Goal: Information Seeking & Learning: Learn about a topic

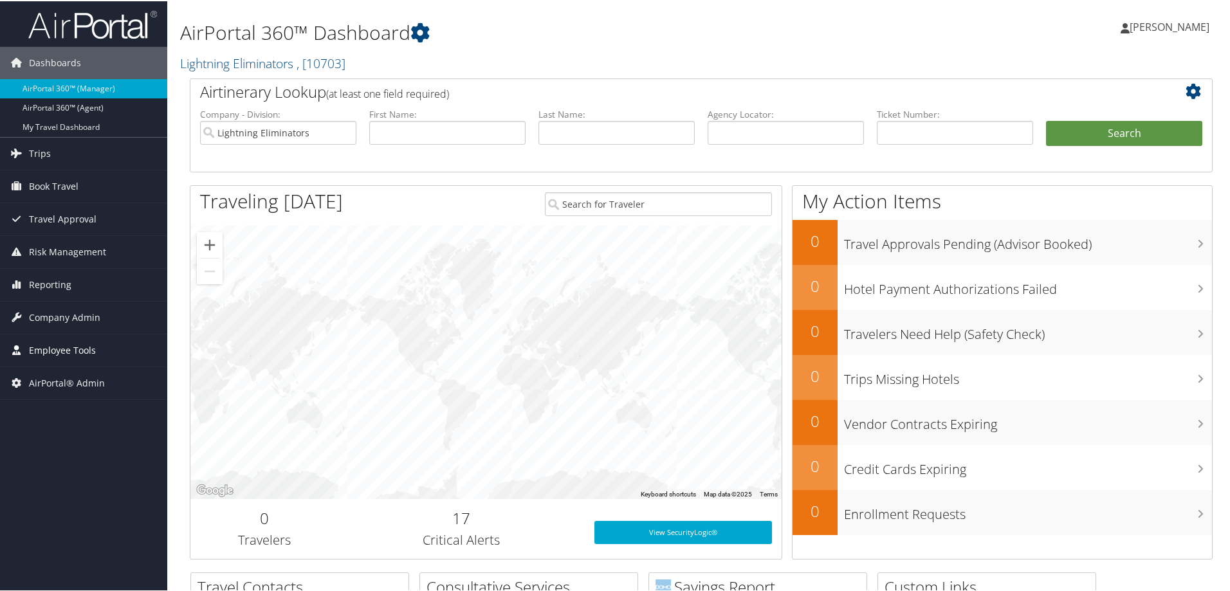
click at [69, 342] on span "Employee Tools" at bounding box center [62, 349] width 67 height 32
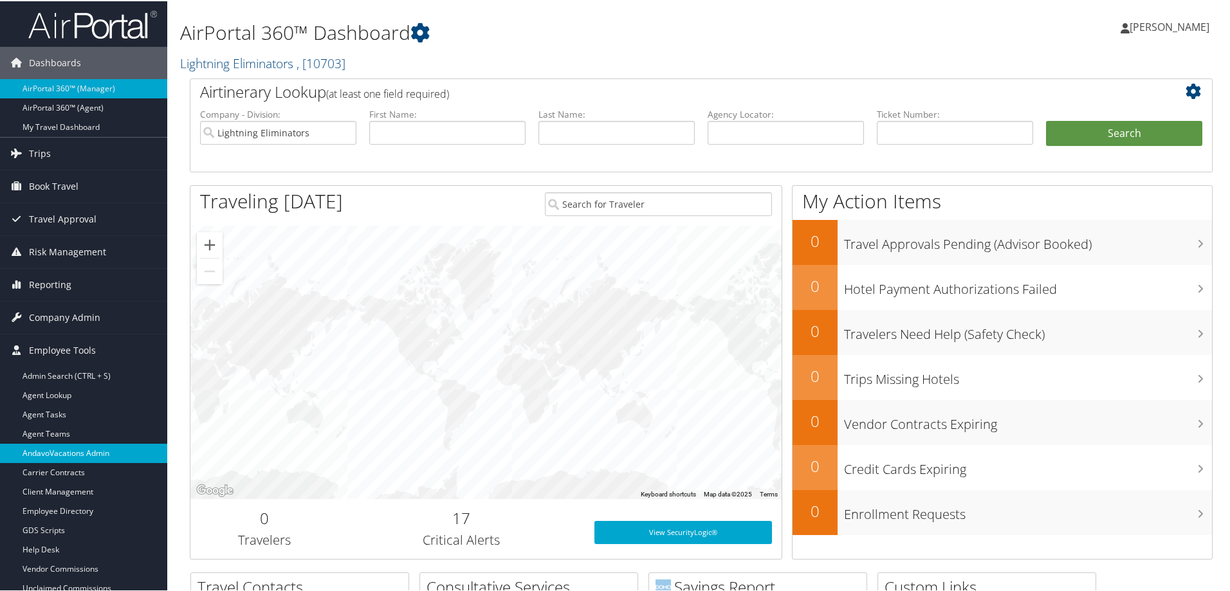
scroll to position [64, 0]
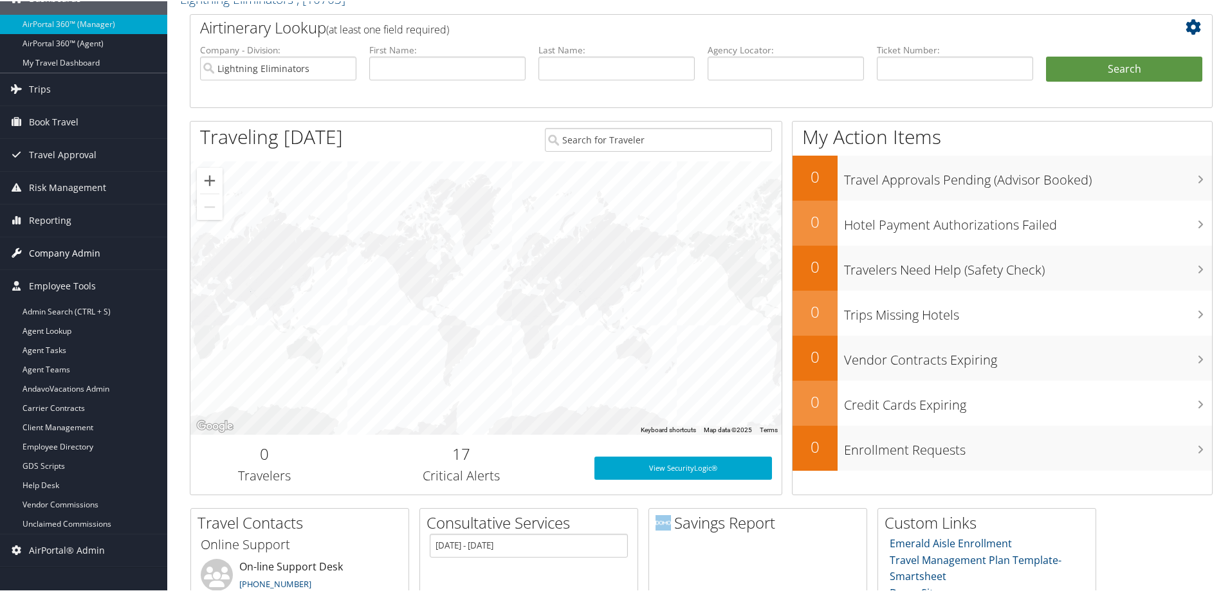
click at [86, 253] on span "Company Admin" at bounding box center [64, 252] width 71 height 32
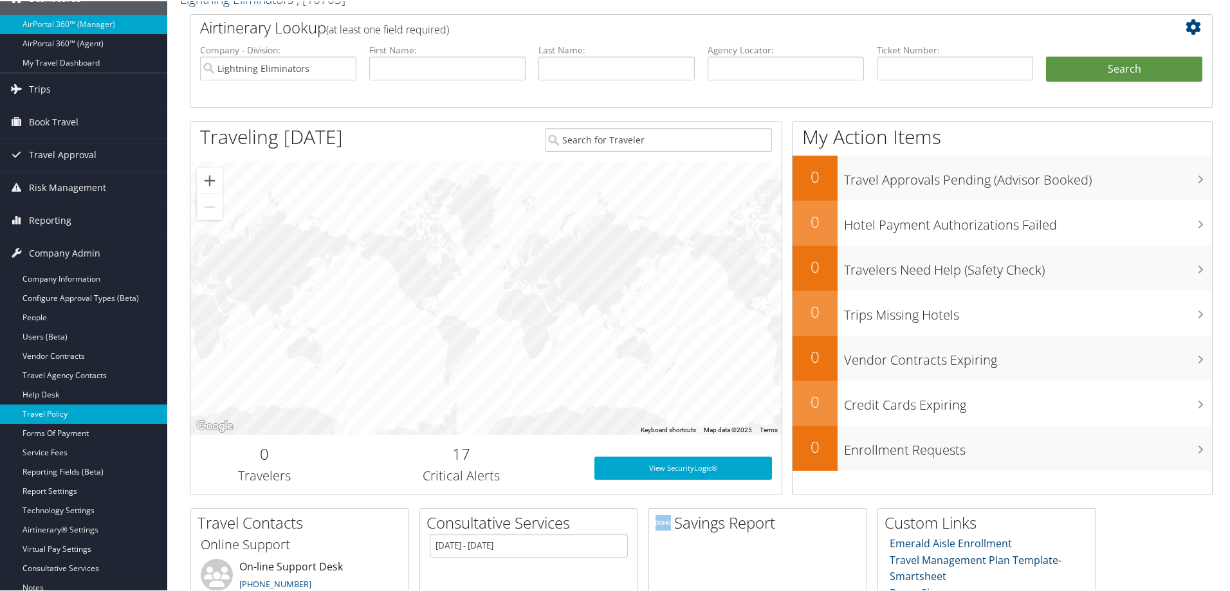
click at [59, 413] on link "Travel Policy" at bounding box center [83, 412] width 167 height 19
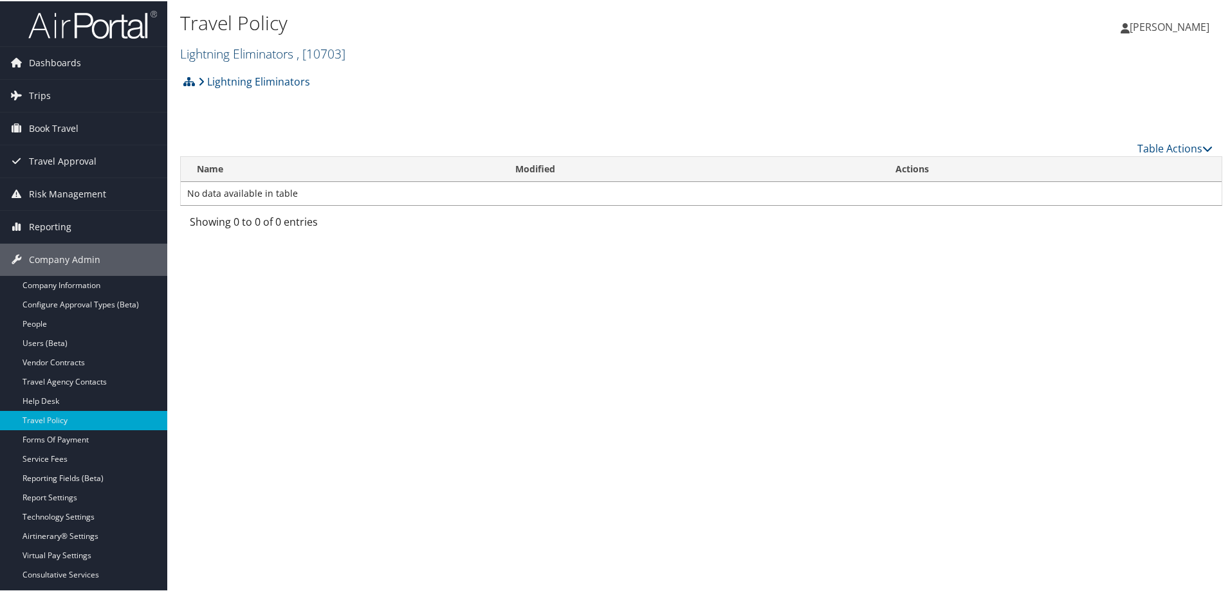
click at [279, 53] on link "Lightning Eliminators , [ 10703 ]" at bounding box center [262, 52] width 165 height 17
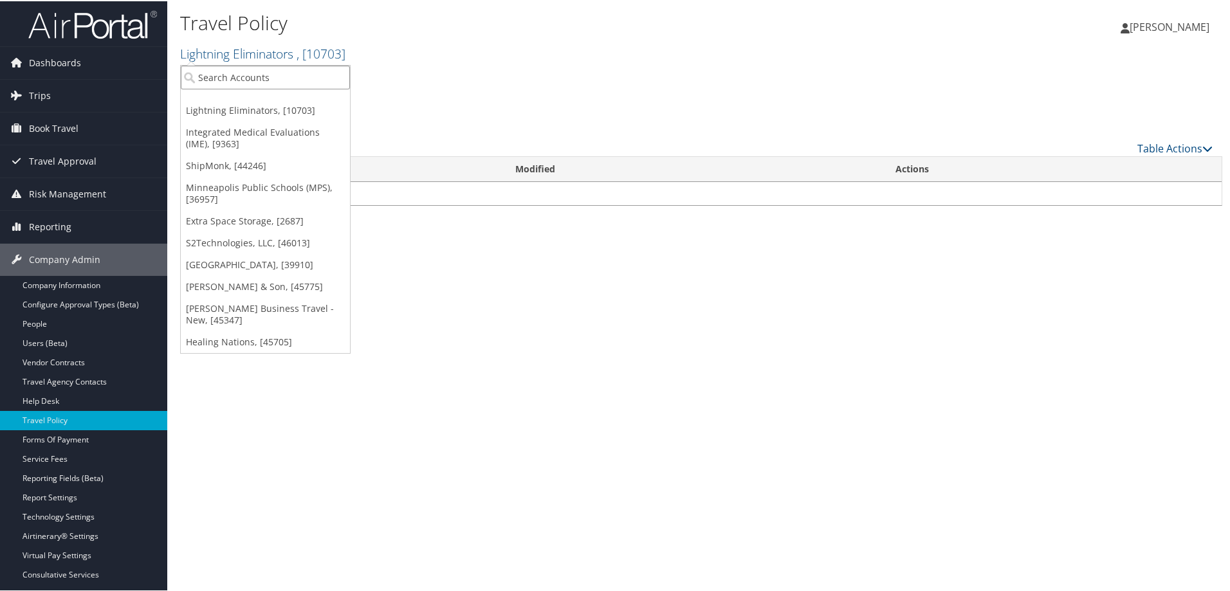
click at [270, 74] on input "search" at bounding box center [265, 76] width 169 height 24
type input "csu"
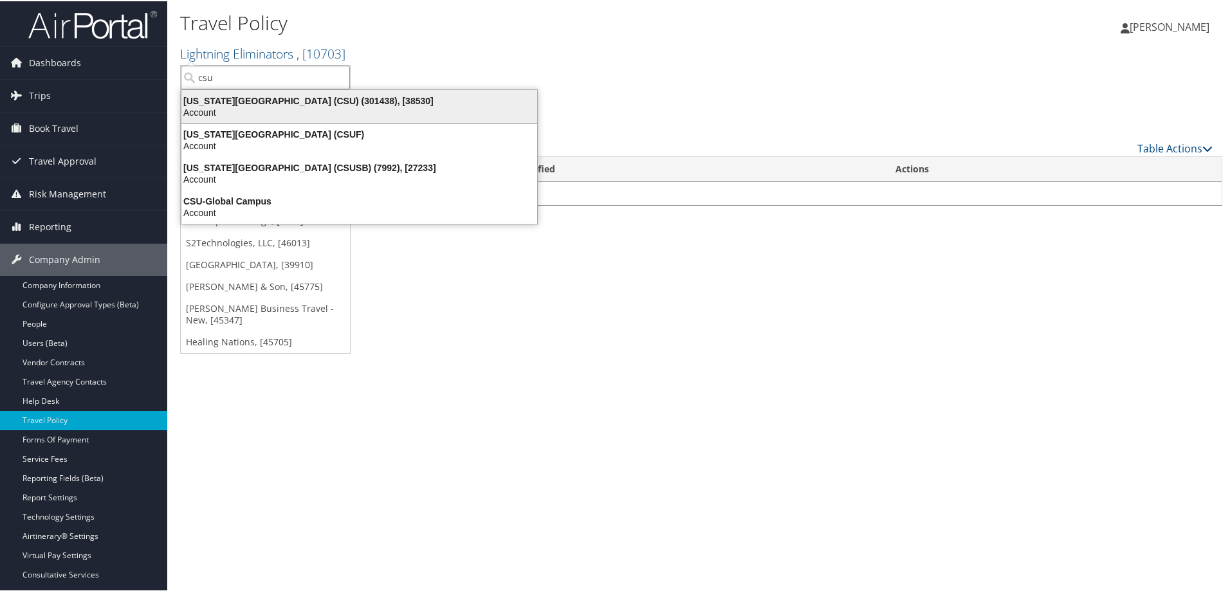
click at [275, 103] on div "California State University (CSU) (301438), [38530]" at bounding box center [359, 100] width 371 height 12
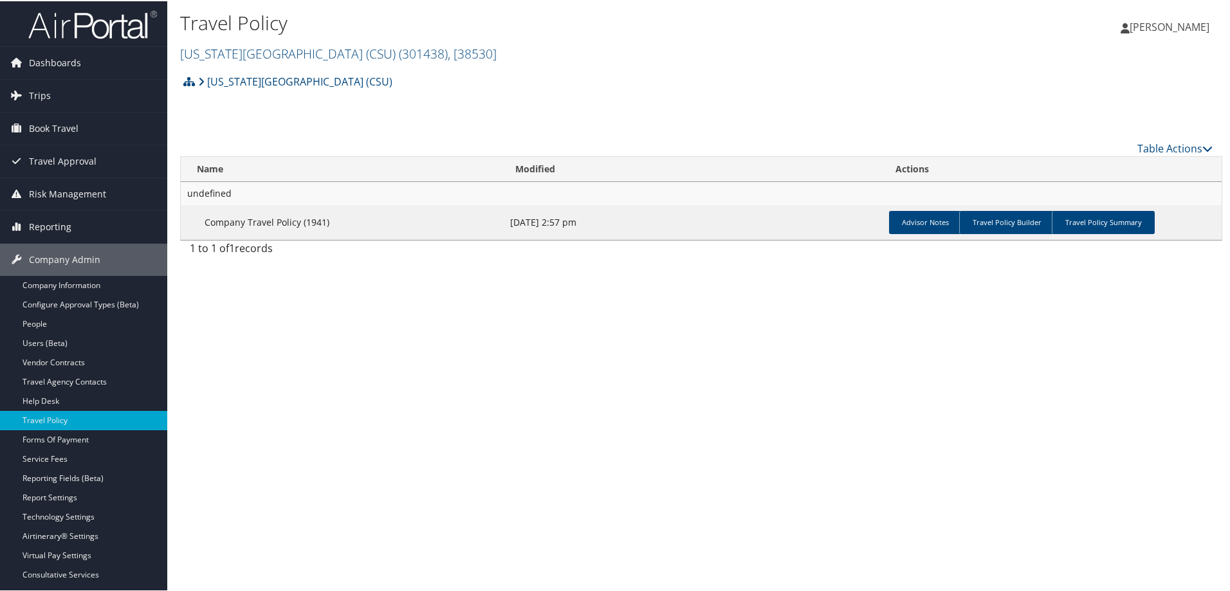
click at [1110, 208] on td "Advisor Notes Travel Policy Builder Travel Policy Summary" at bounding box center [1053, 221] width 338 height 35
click at [1101, 222] on link "Travel Policy Summary" at bounding box center [1103, 221] width 103 height 23
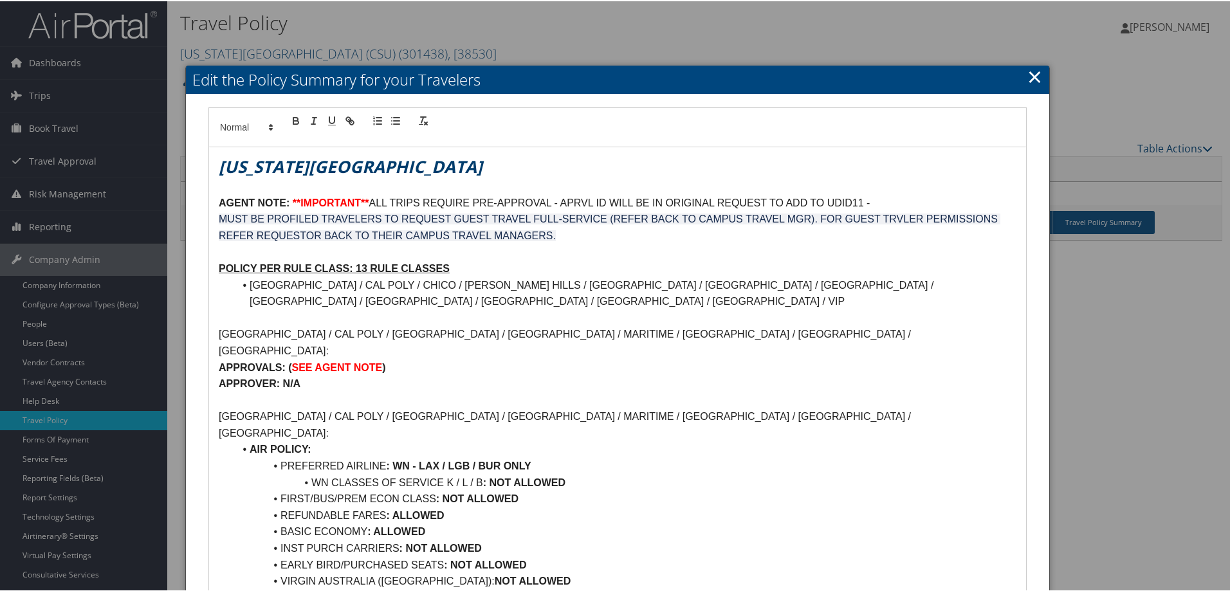
click at [1038, 77] on link "×" at bounding box center [1034, 75] width 15 height 26
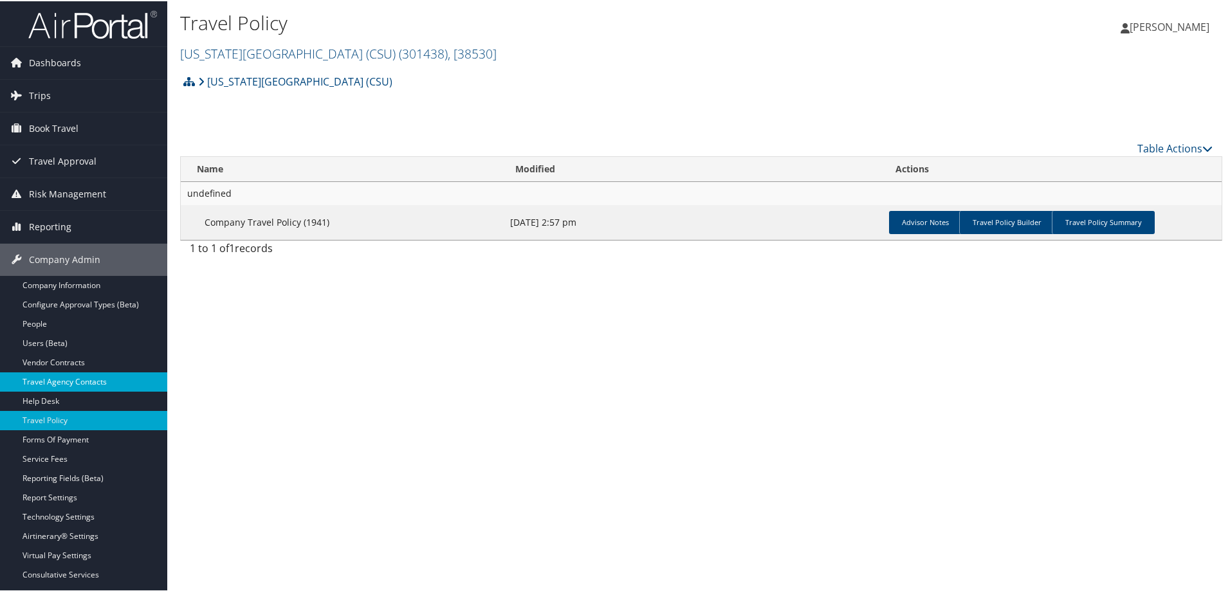
click at [61, 381] on link "Travel Agency Contacts" at bounding box center [83, 380] width 167 height 19
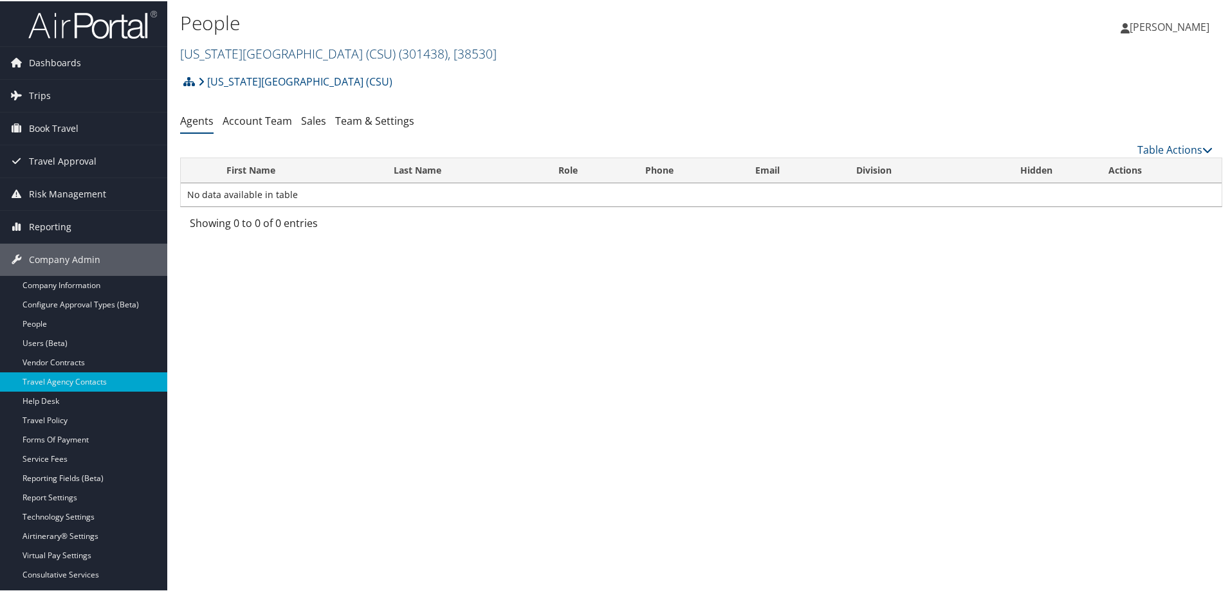
click at [399, 49] on span "( 301438 )" at bounding box center [423, 52] width 49 height 17
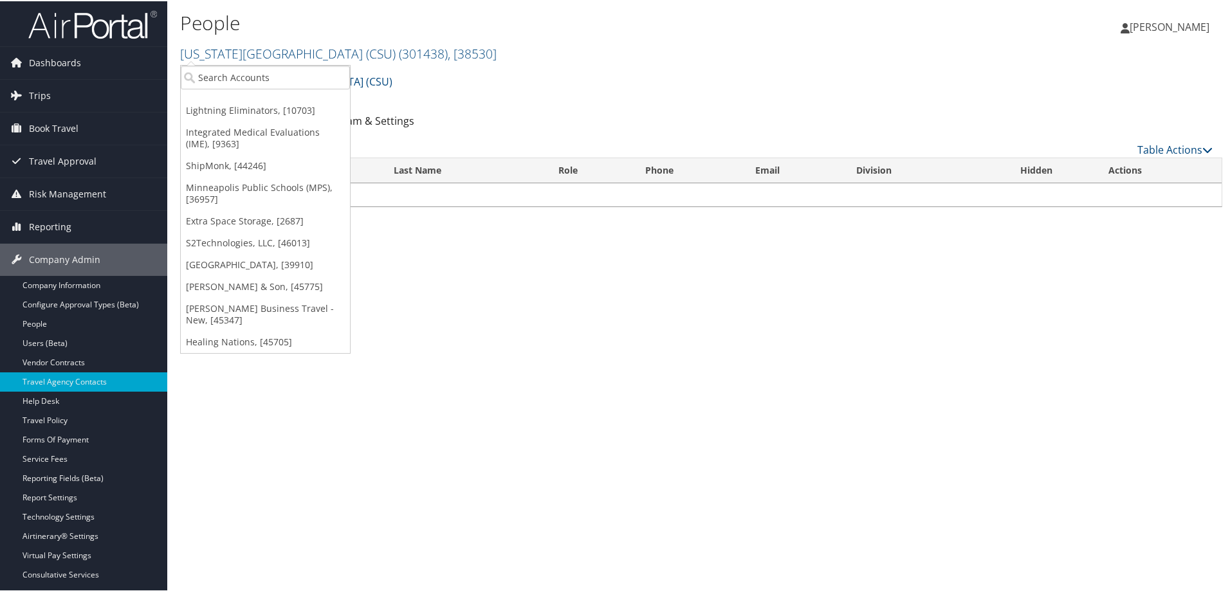
click at [626, 178] on th "Role" at bounding box center [590, 169] width 87 height 25
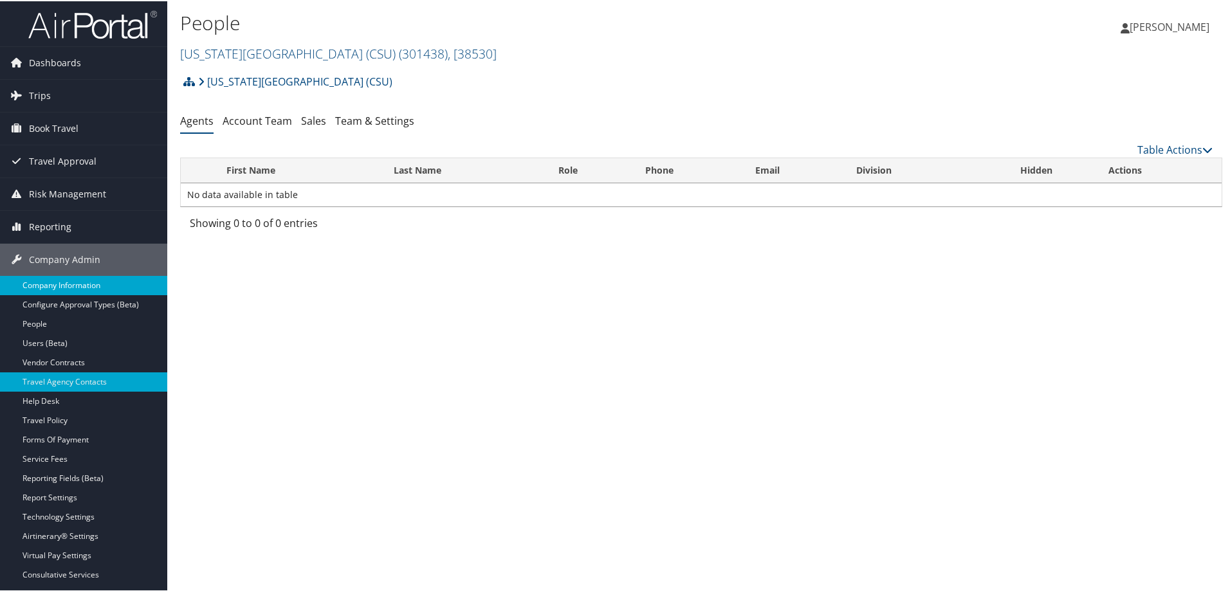
click at [71, 284] on link "Company Information" at bounding box center [83, 284] width 167 height 19
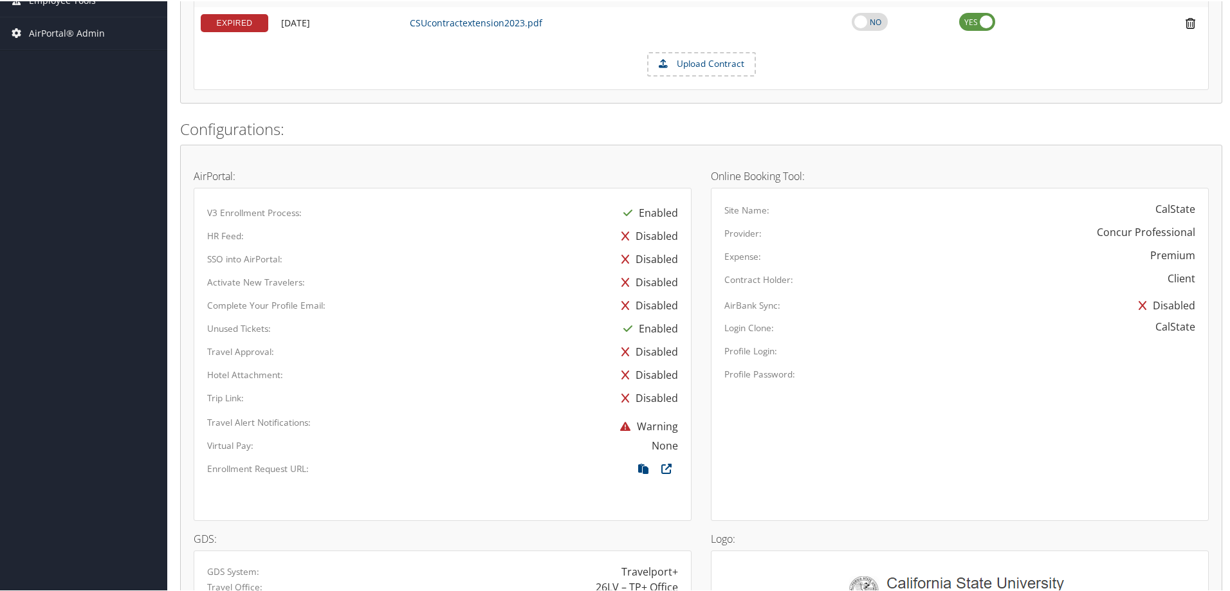
scroll to position [257, 0]
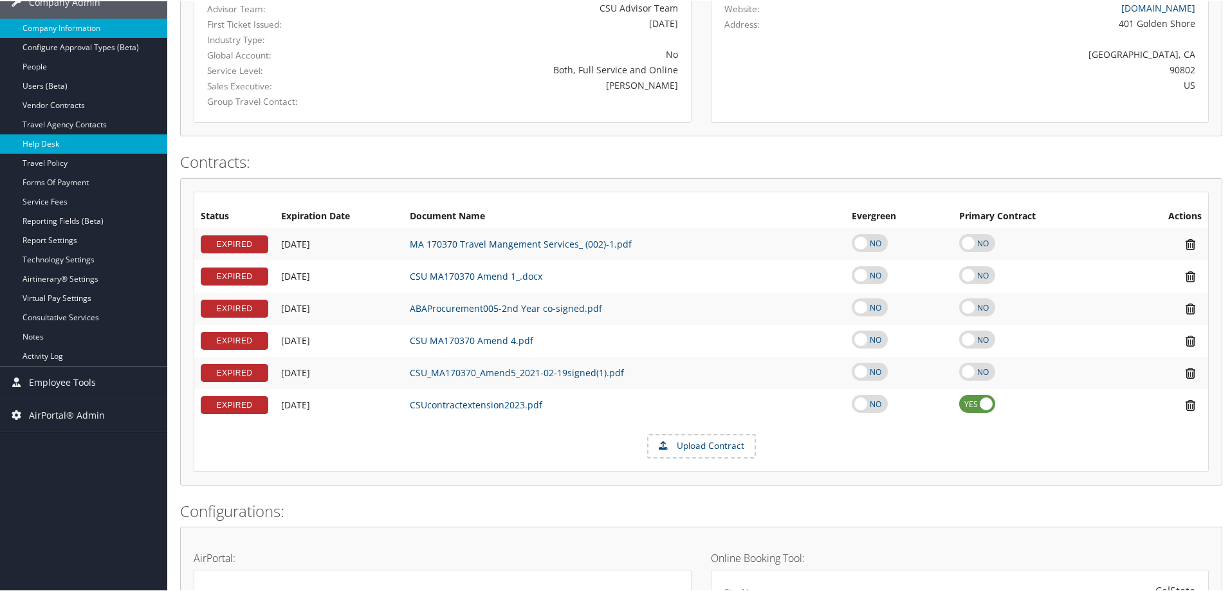
click at [68, 151] on link "Help Desk" at bounding box center [83, 142] width 167 height 19
click at [56, 159] on link "Travel Policy" at bounding box center [83, 161] width 167 height 19
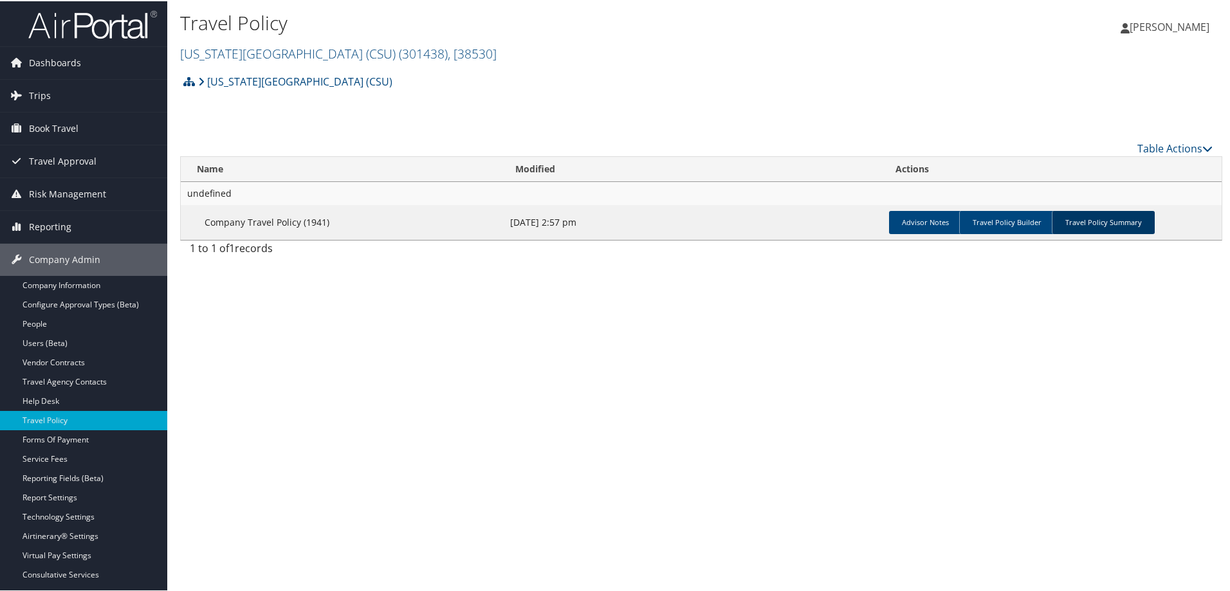
click at [1094, 218] on link "Travel Policy Summary" at bounding box center [1103, 221] width 103 height 23
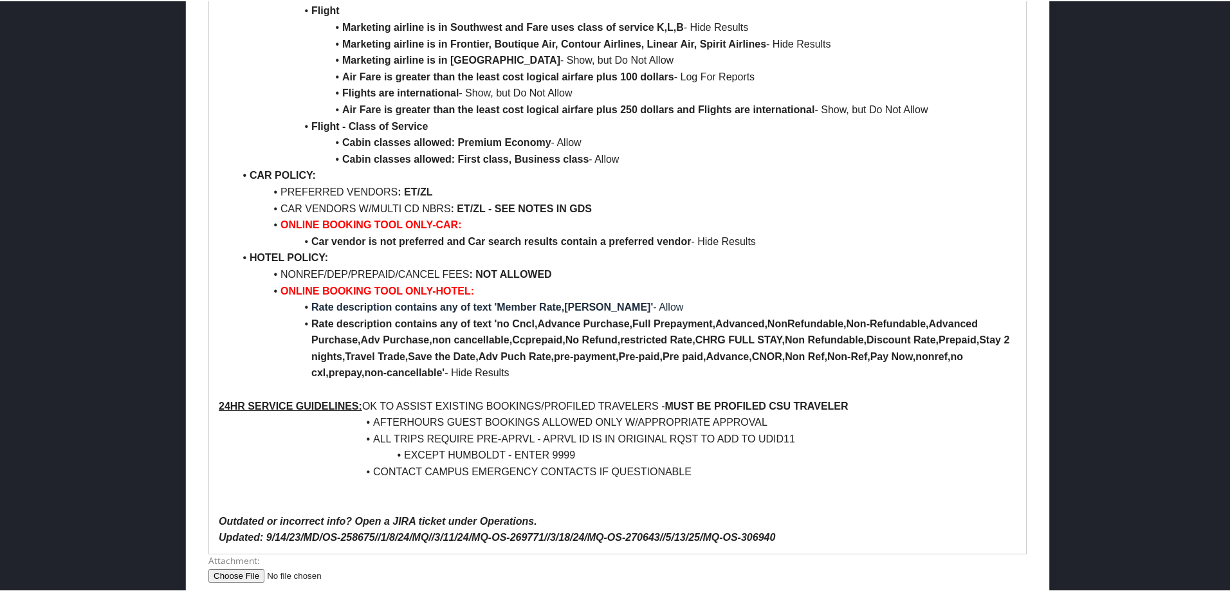
scroll to position [2756, 0]
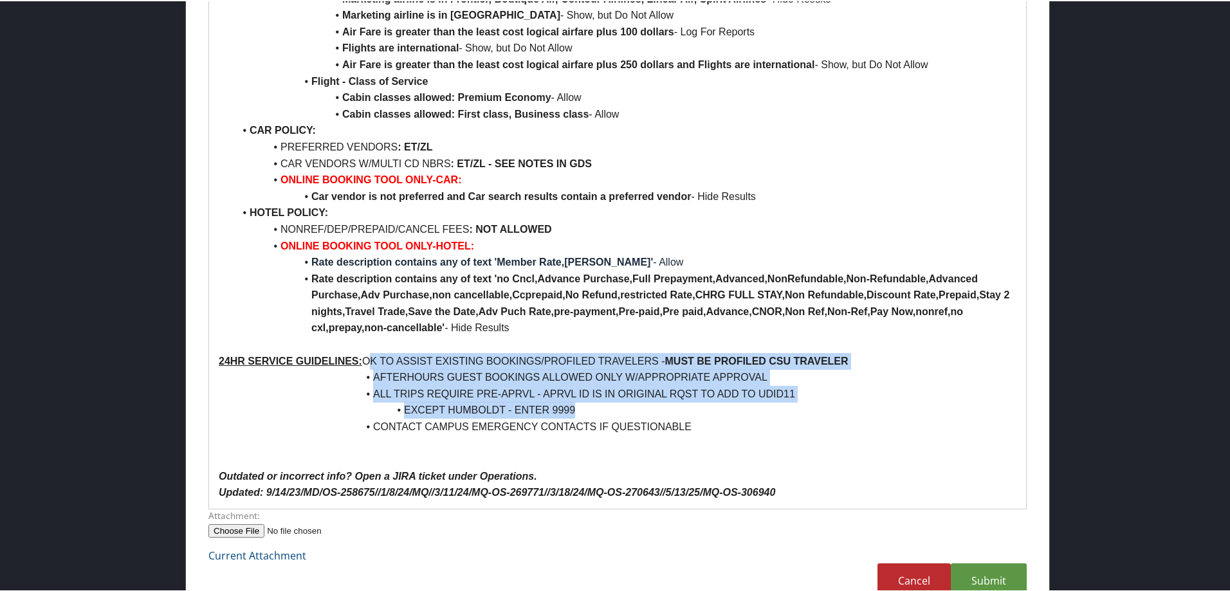
drag, startPoint x: 365, startPoint y: 330, endPoint x: 835, endPoint y: 373, distance: 472.2
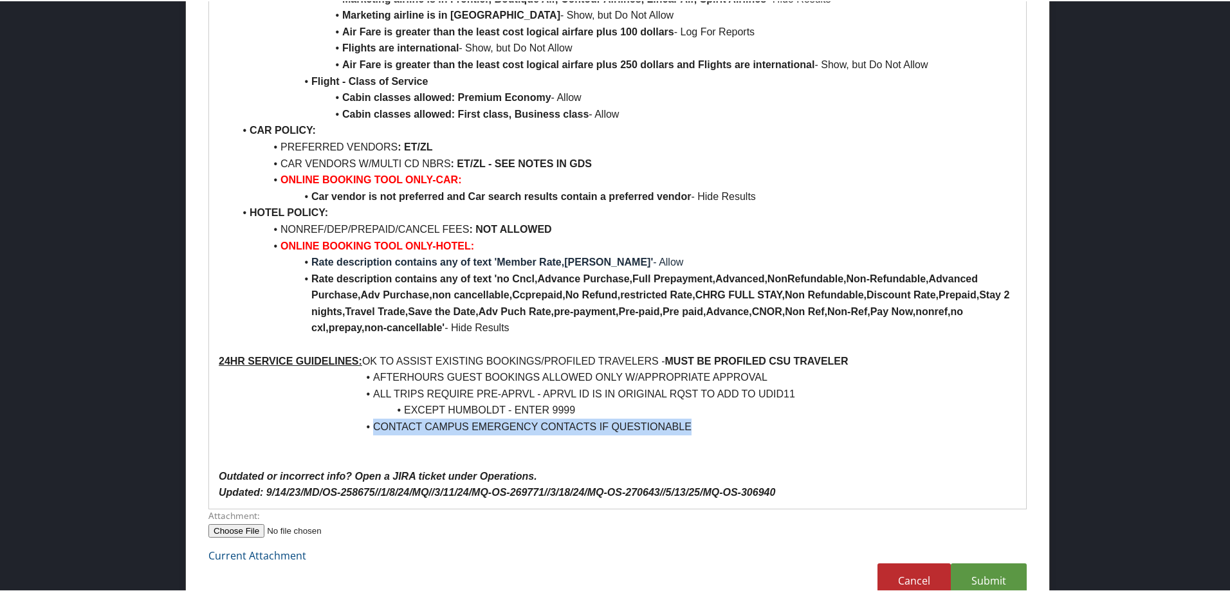
drag, startPoint x: 694, startPoint y: 395, endPoint x: 342, endPoint y: 388, distance: 351.3
click at [342, 418] on li "CONTACT CAMPUS EMERGENCY CONTACTS IF QUESTIONABLE" at bounding box center [625, 426] width 782 height 17
click at [374, 434] on p at bounding box center [618, 442] width 798 height 17
drag, startPoint x: 363, startPoint y: 388, endPoint x: 694, endPoint y: 396, distance: 330.8
click at [694, 418] on li "CONTACT CAMPUS EMERGENCY CONTACTS IF QUESTIONABLE" at bounding box center [625, 426] width 782 height 17
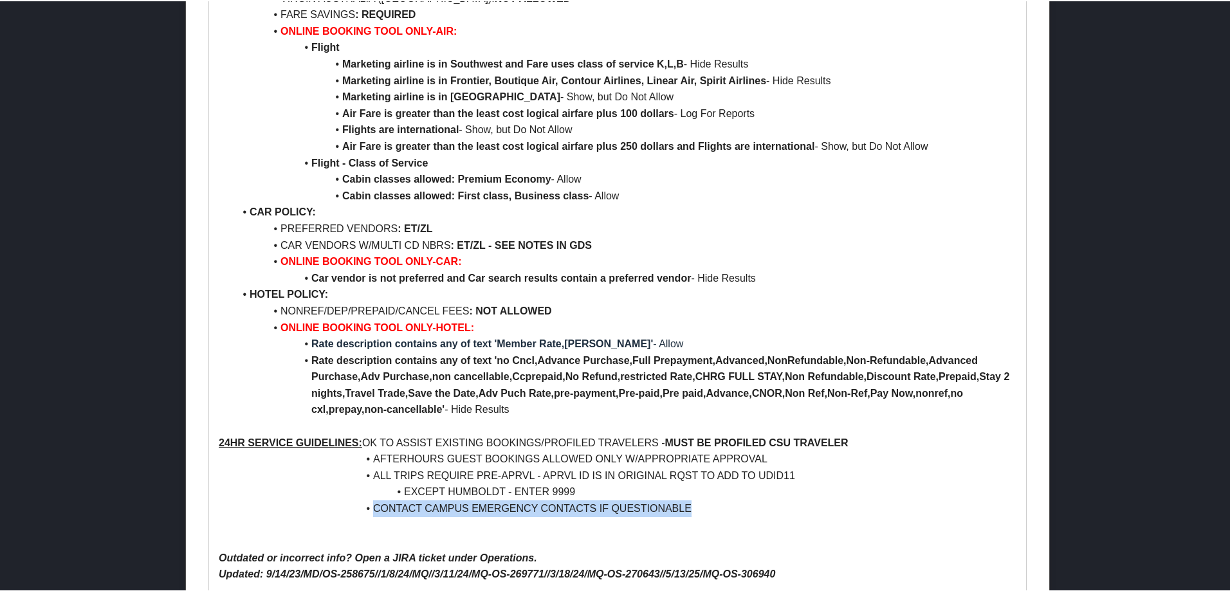
scroll to position [2692, 0]
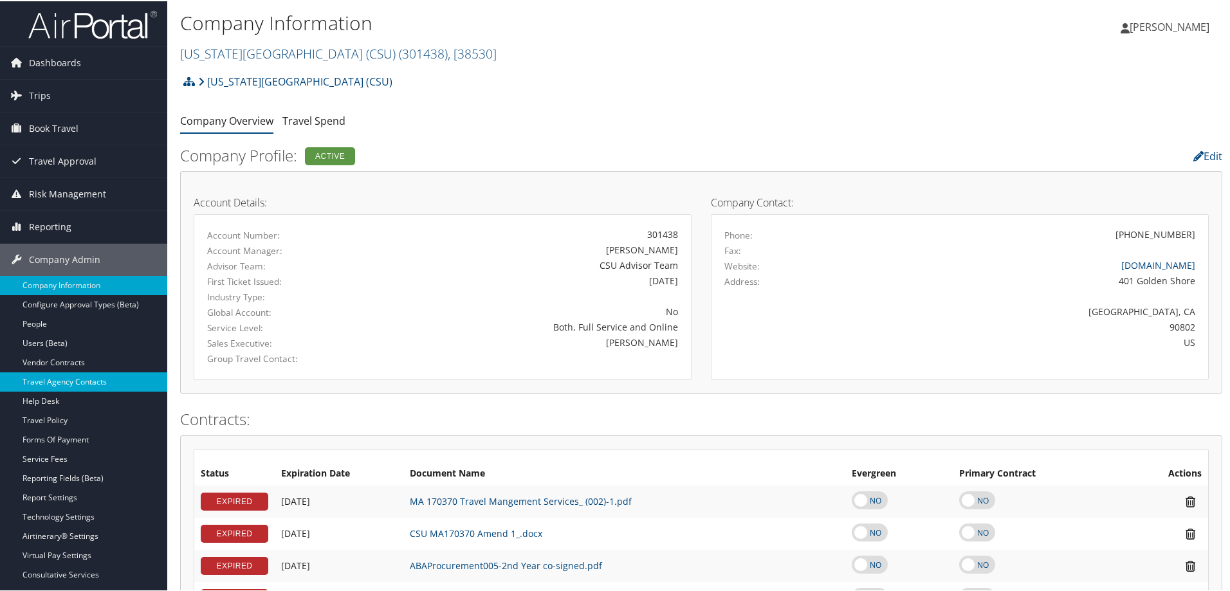
click at [71, 383] on link "Travel Agency Contacts" at bounding box center [83, 380] width 167 height 19
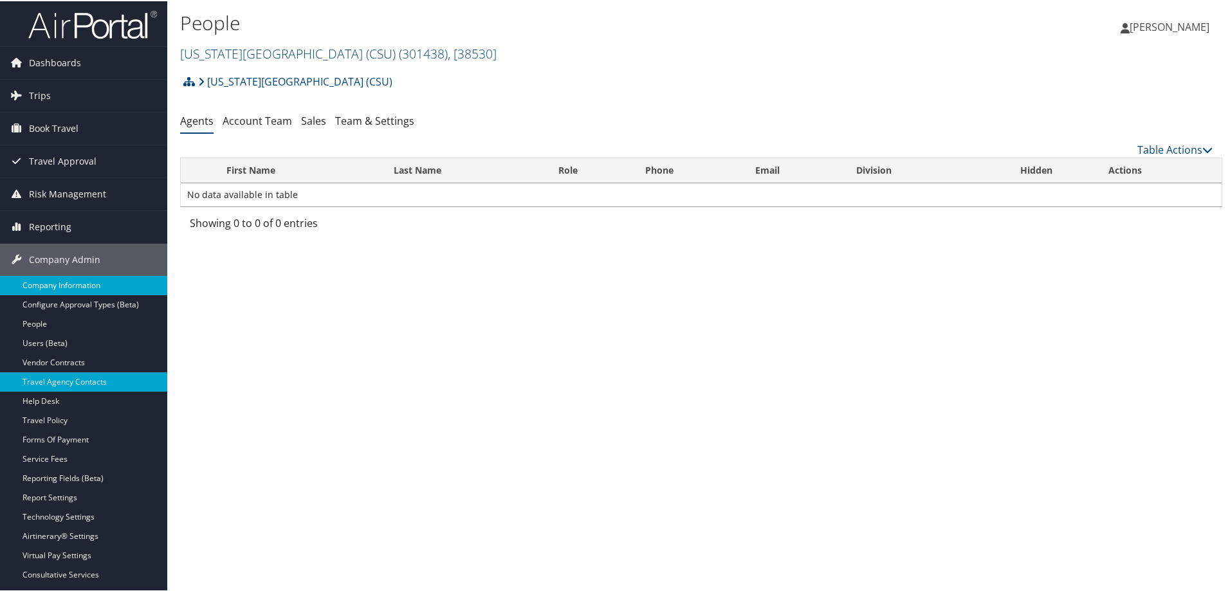
click at [42, 282] on link "Company Information" at bounding box center [83, 284] width 167 height 19
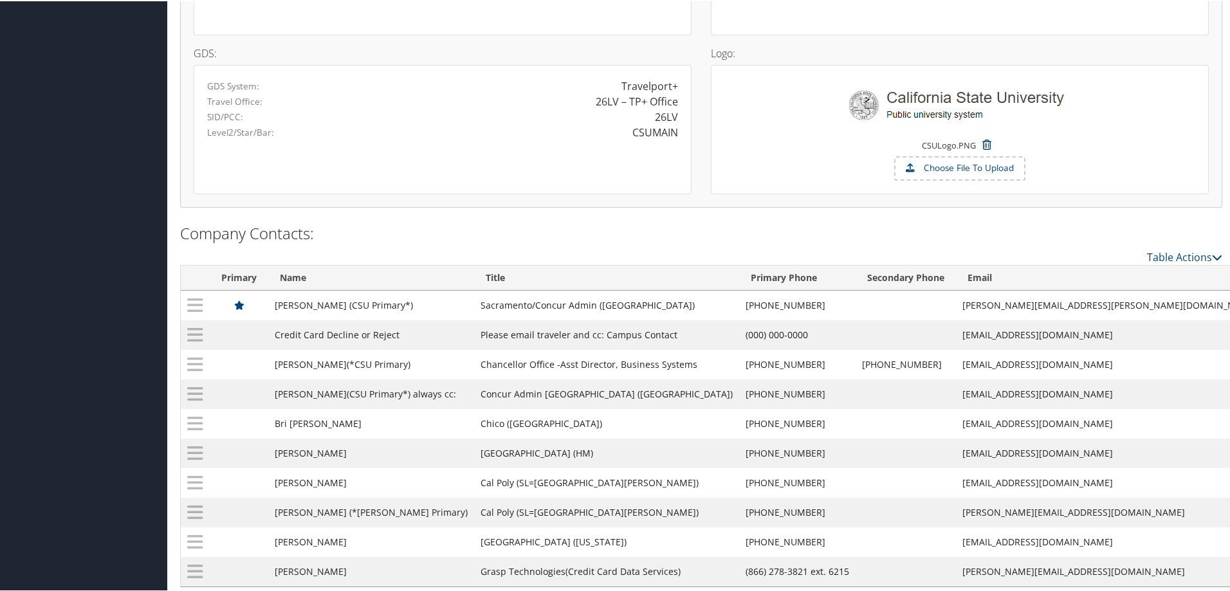
scroll to position [1142, 0]
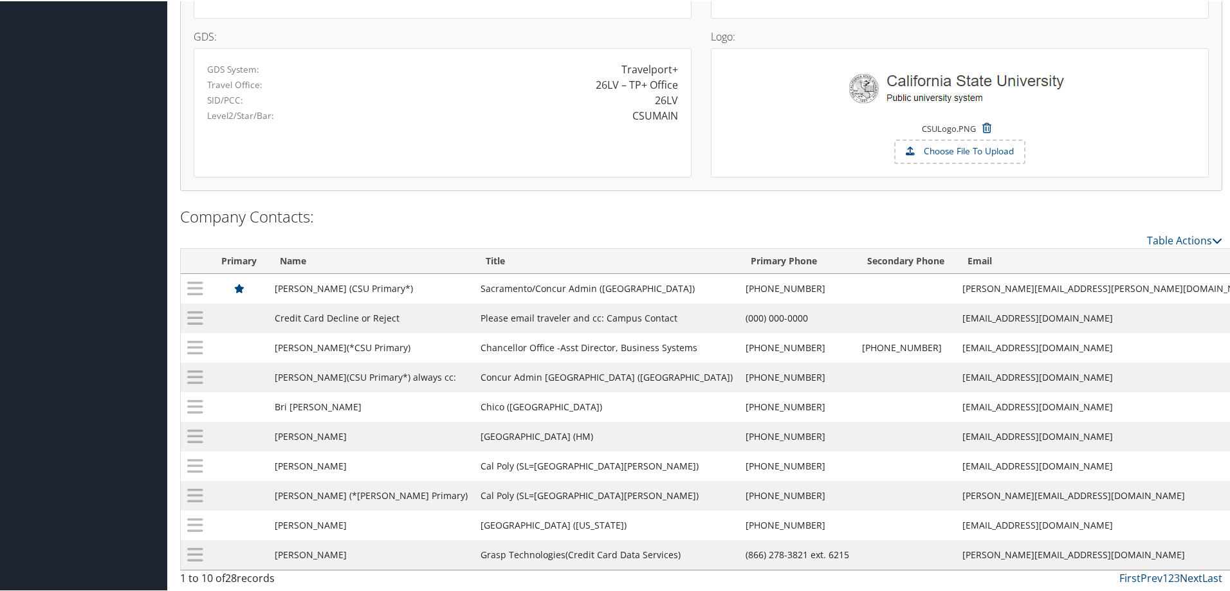
click at [1190, 577] on link "Next" at bounding box center [1191, 577] width 23 height 14
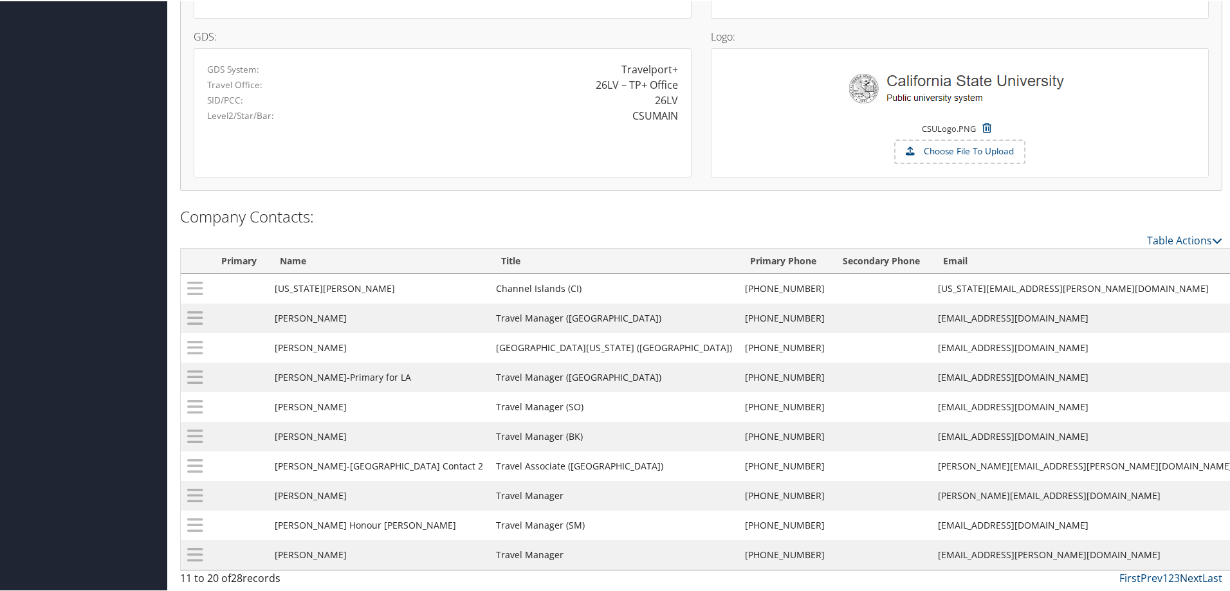
click at [1189, 577] on link "Next" at bounding box center [1191, 577] width 23 height 14
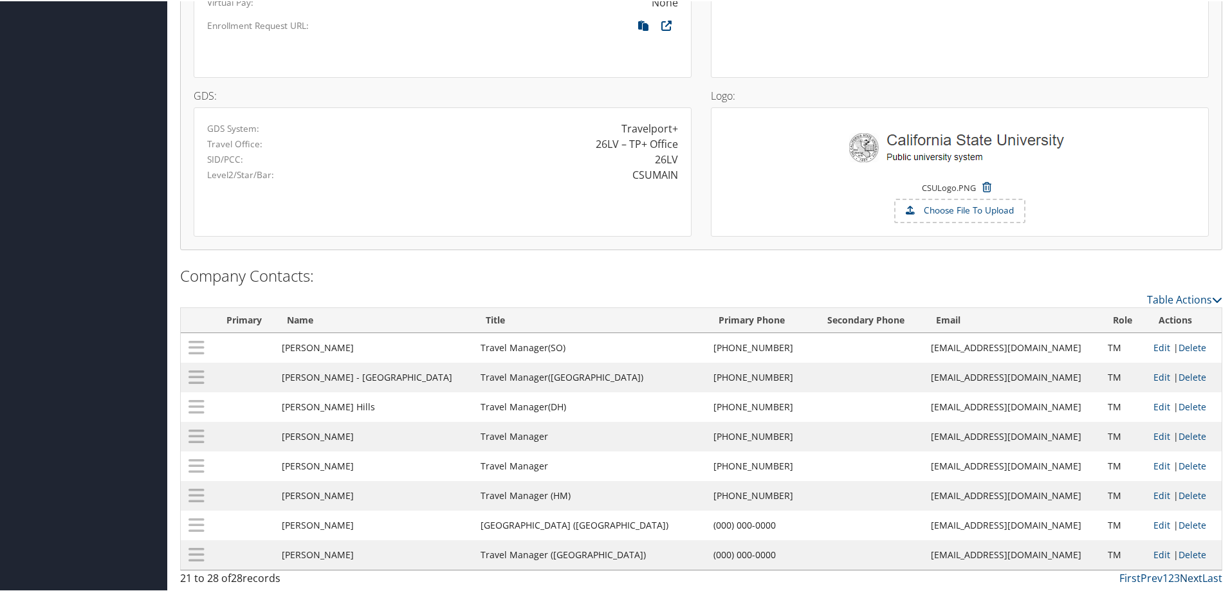
click at [1190, 577] on link "Next" at bounding box center [1191, 577] width 23 height 14
click at [1144, 578] on link "Prev" at bounding box center [1152, 577] width 22 height 14
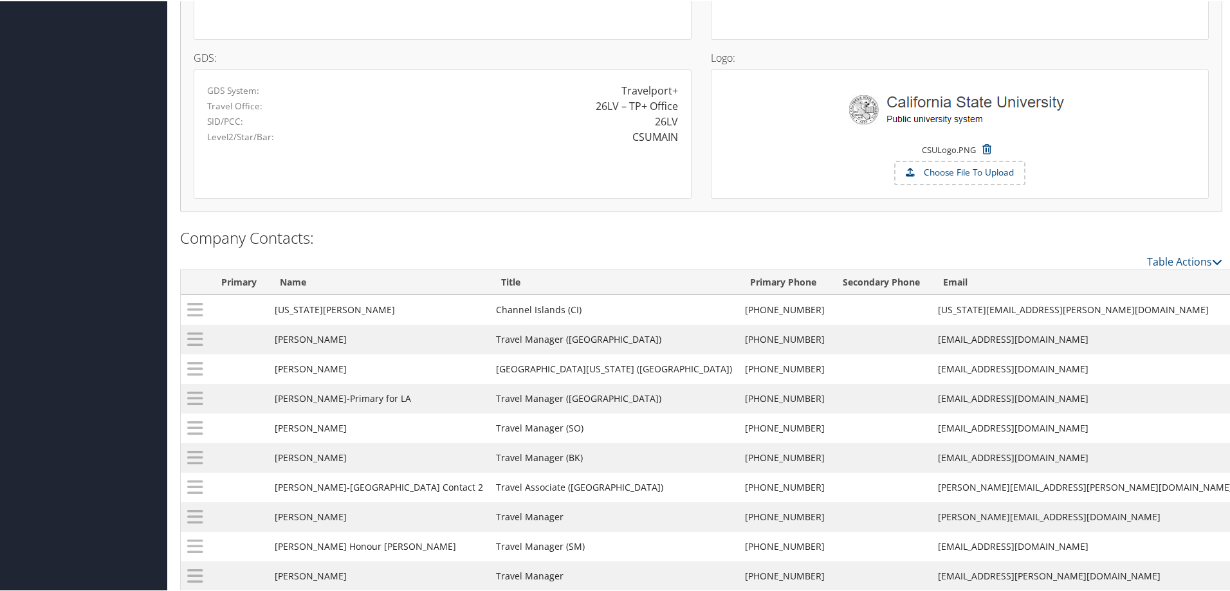
scroll to position [1142, 0]
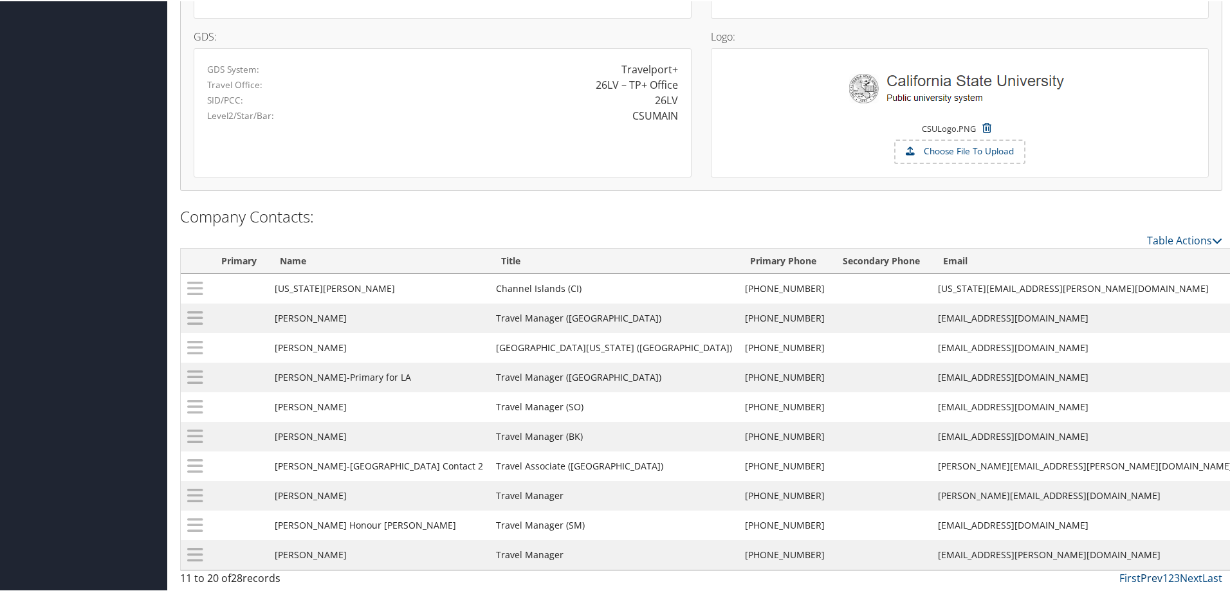
click at [1151, 576] on link "Prev" at bounding box center [1152, 577] width 22 height 14
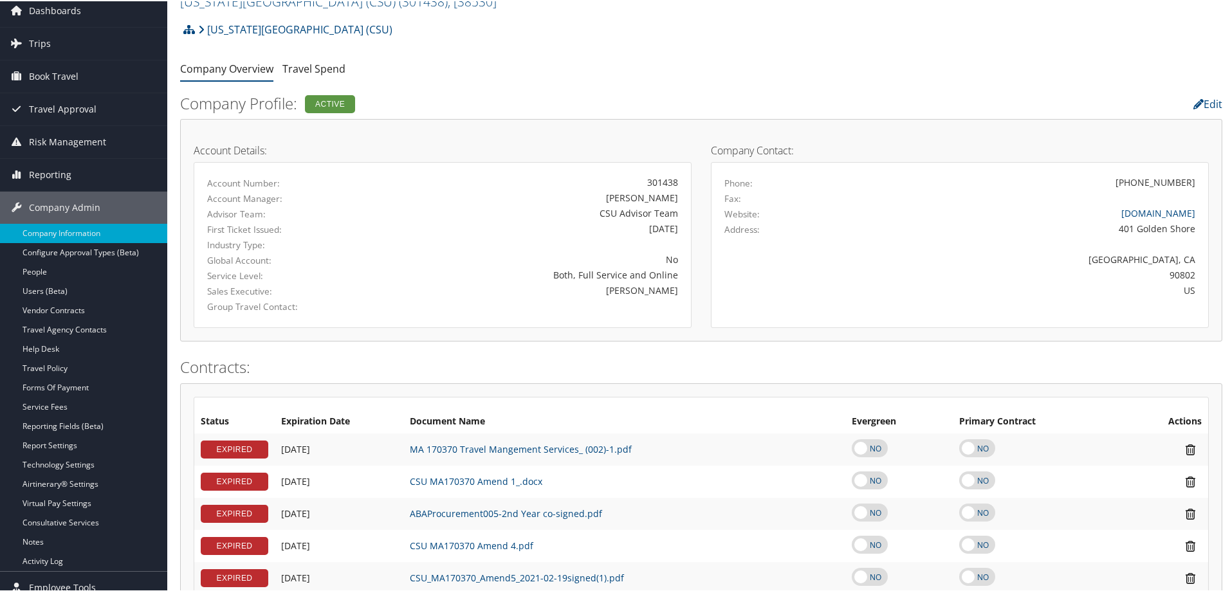
scroll to position [0, 0]
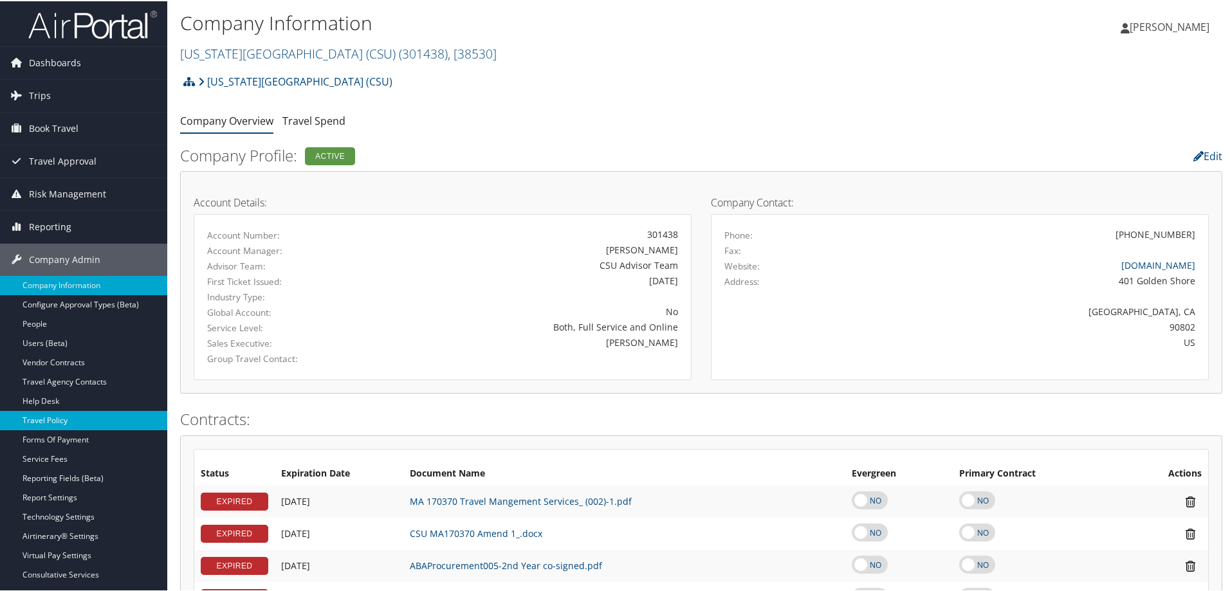
click at [69, 418] on link "Travel Policy" at bounding box center [83, 419] width 167 height 19
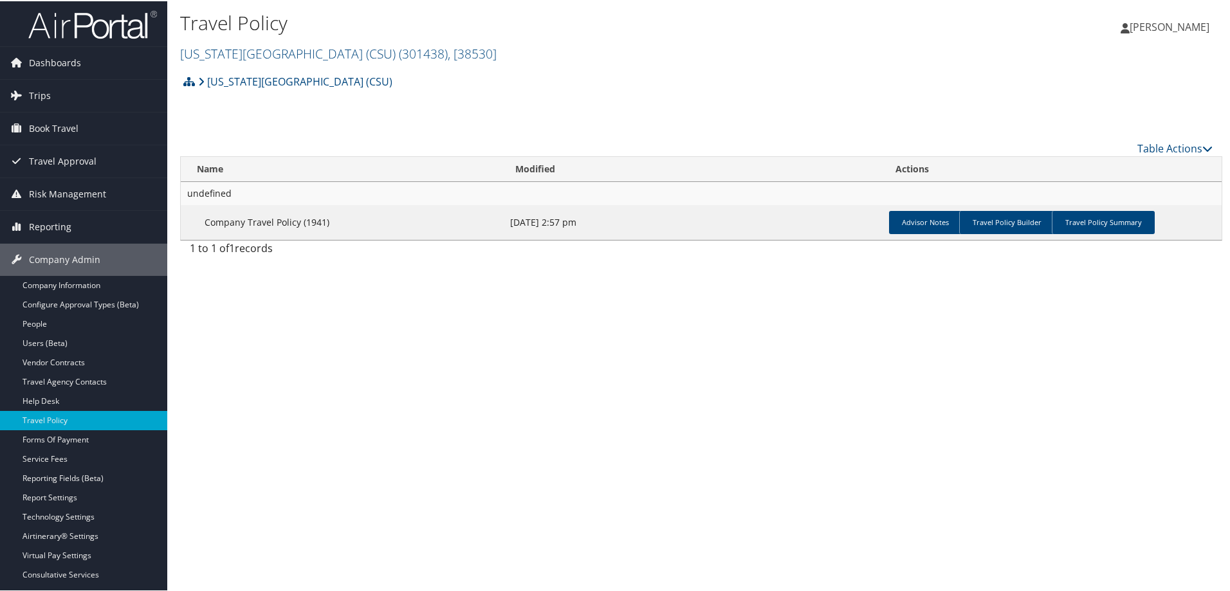
click at [1106, 238] on td "Advisor Notes Travel Policy Builder Travel Policy Summary" at bounding box center [1053, 221] width 338 height 35
click at [1107, 225] on link "Travel Policy Summary" at bounding box center [1103, 221] width 103 height 23
